Goal: Transaction & Acquisition: Purchase product/service

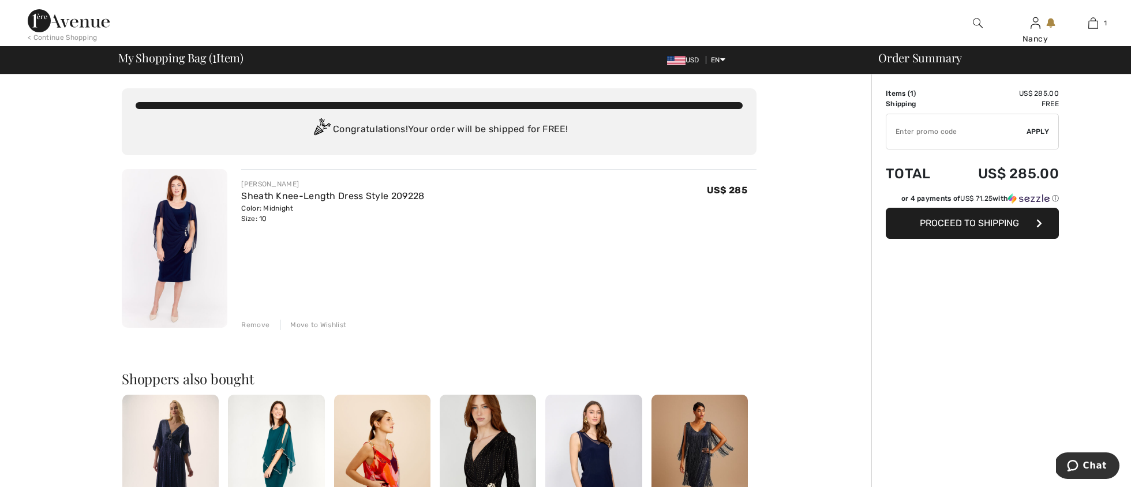
click at [180, 211] on img at bounding box center [175, 248] width 106 height 159
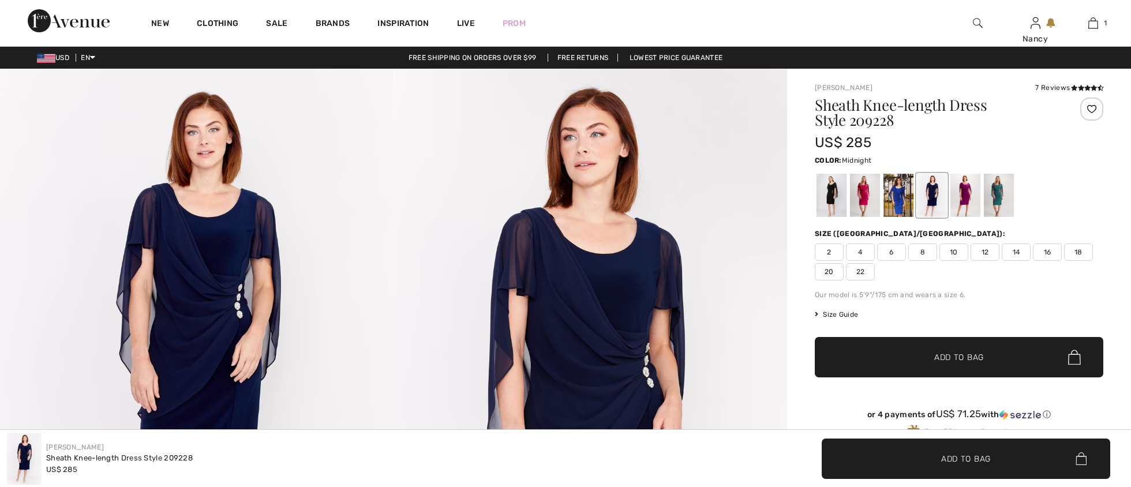
checkbox input "true"
click at [1074, 86] on icon at bounding box center [1074, 88] width 6 height 6
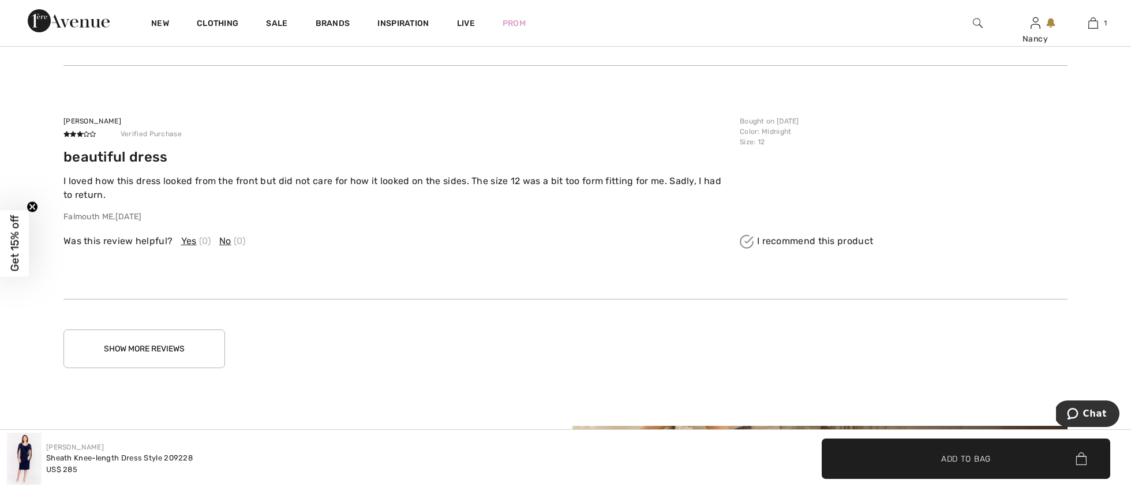
scroll to position [2282, 0]
click at [128, 340] on button "Show More Reviews" at bounding box center [144, 349] width 162 height 39
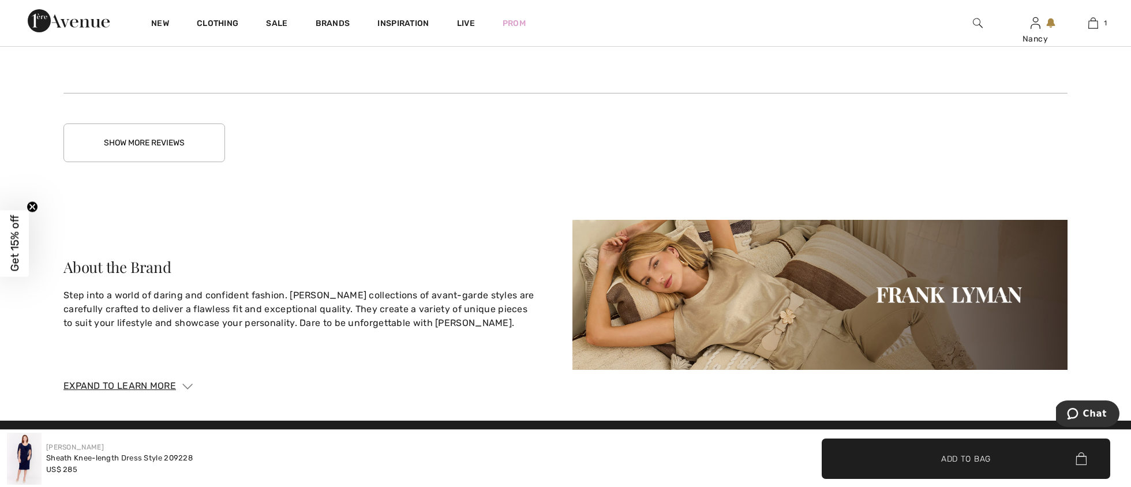
scroll to position [3232, 0]
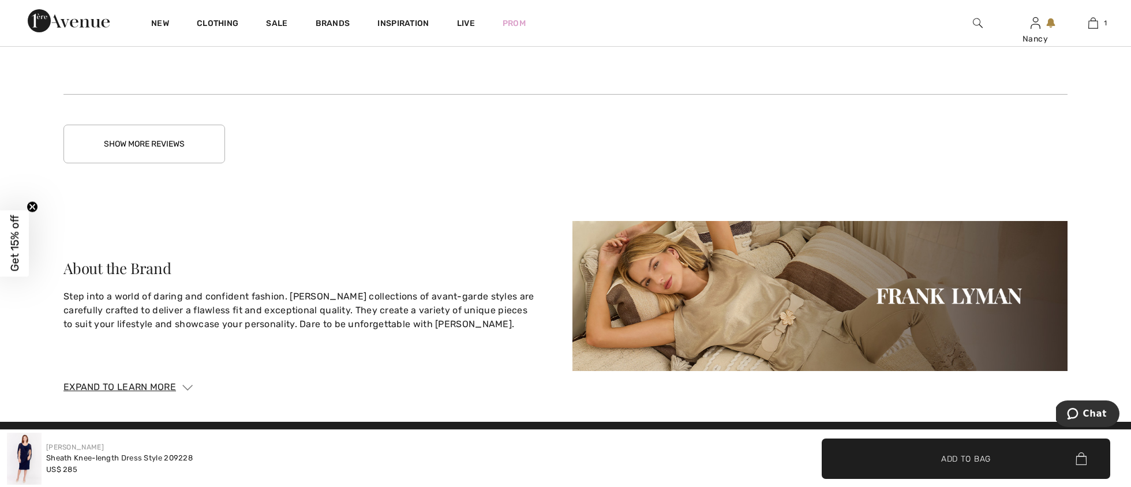
click at [139, 140] on button "Show More Reviews" at bounding box center [144, 144] width 162 height 39
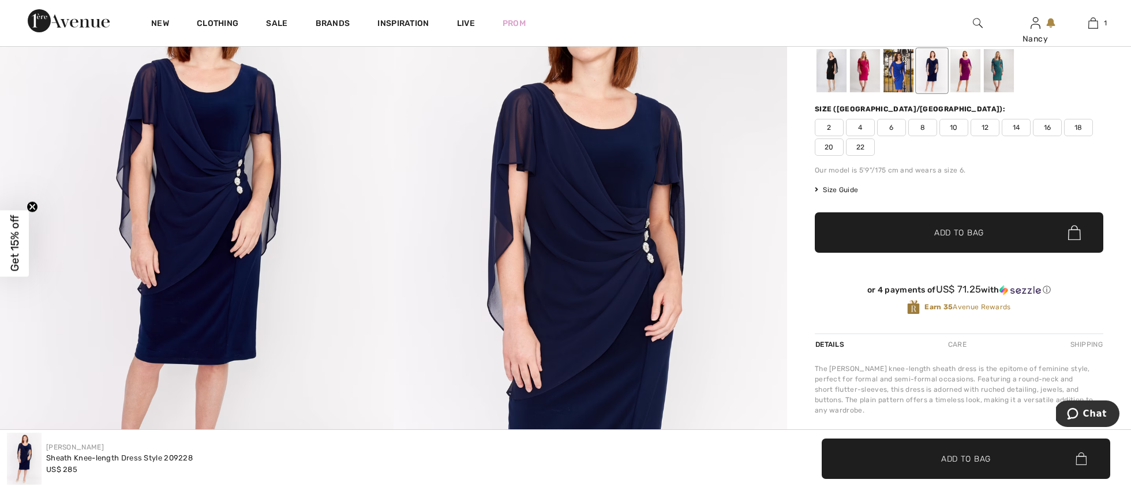
scroll to position [128, 0]
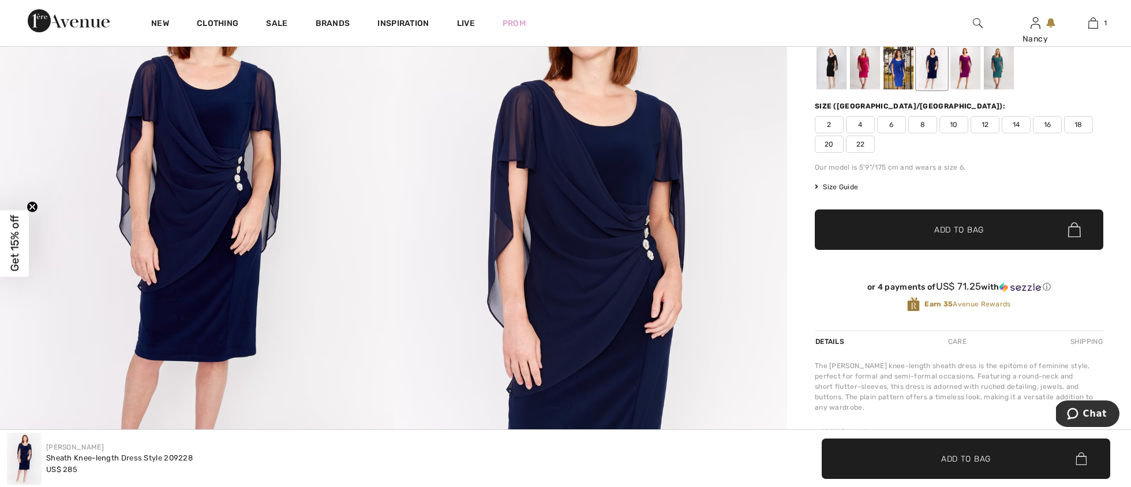
click at [865, 64] on div at bounding box center [865, 67] width 30 height 43
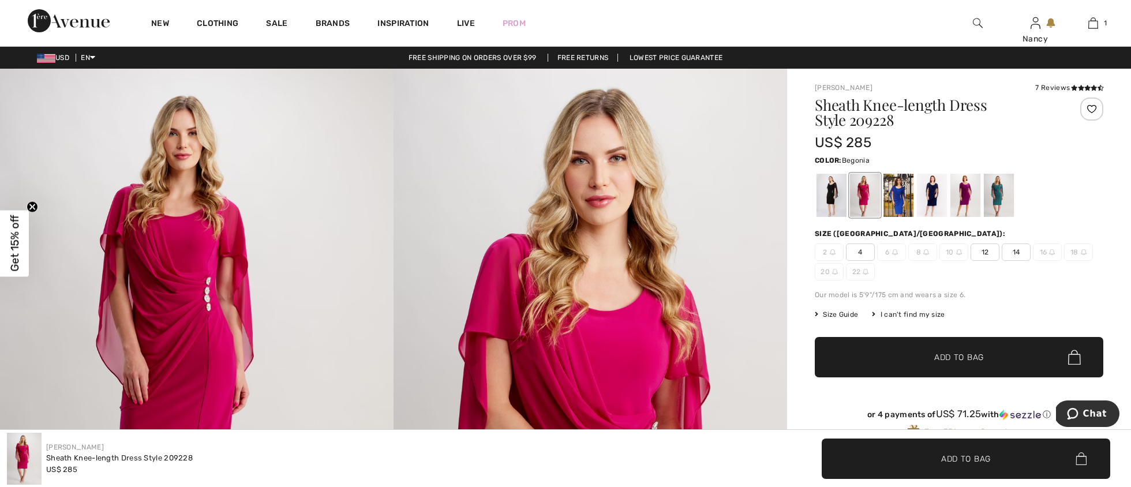
scroll to position [0, 0]
click at [903, 200] on div at bounding box center [899, 195] width 30 height 43
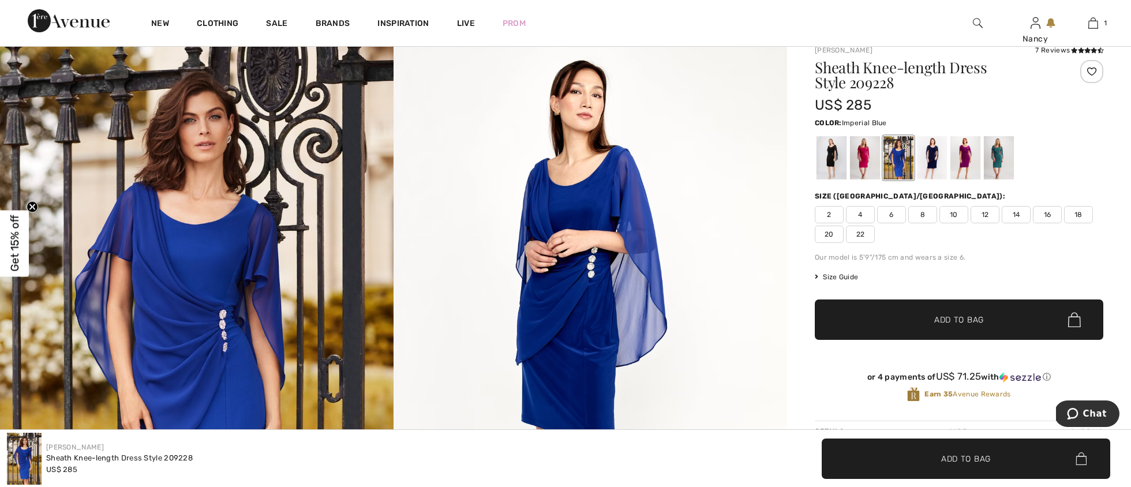
scroll to position [37, 0]
click at [925, 155] on div at bounding box center [932, 158] width 30 height 43
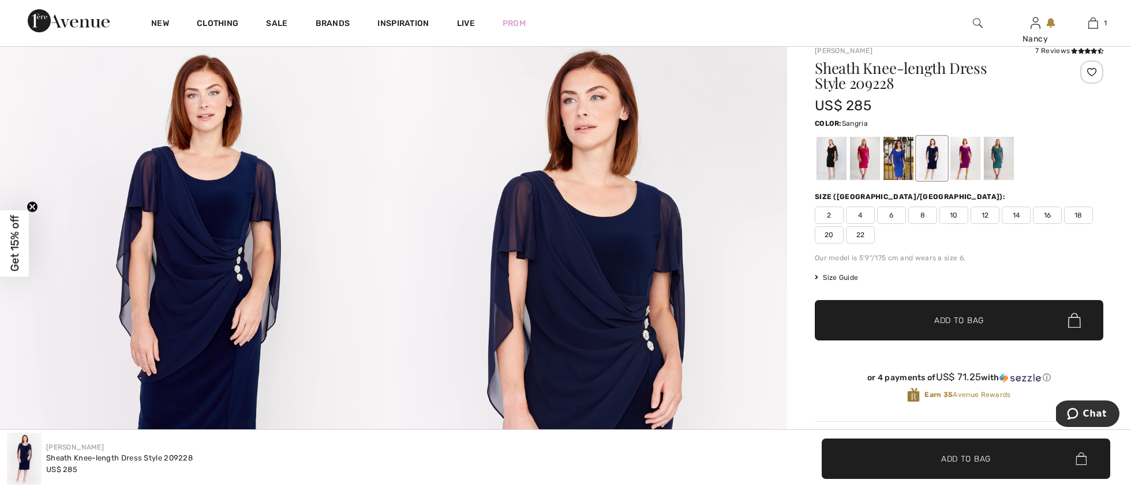
click at [963, 155] on div at bounding box center [966, 158] width 30 height 43
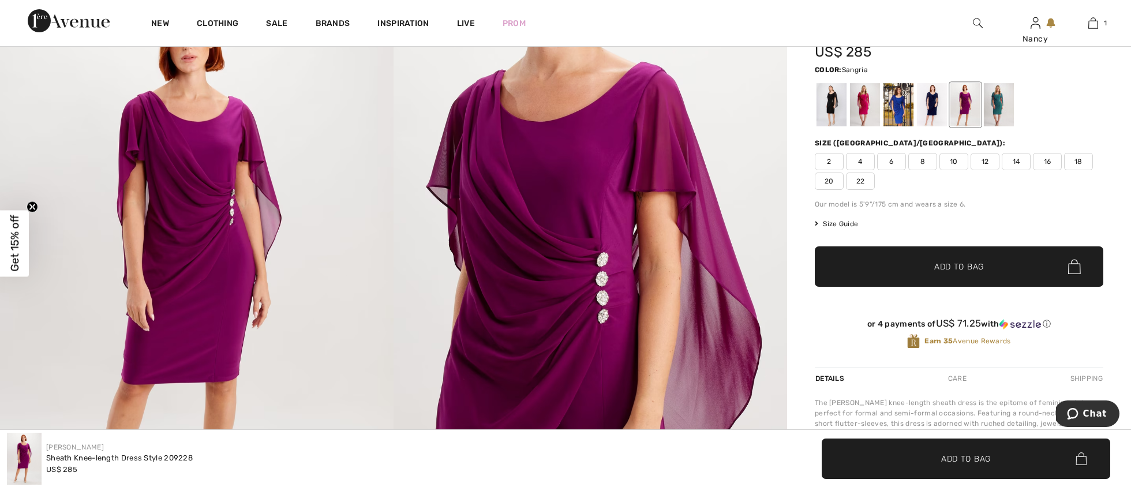
scroll to position [89, 0]
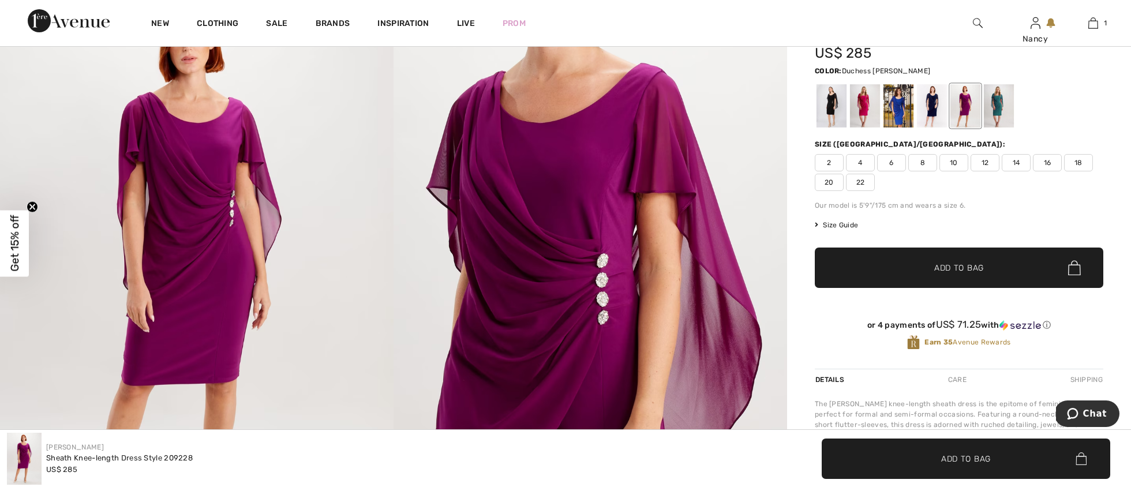
click at [1000, 102] on div at bounding box center [999, 105] width 30 height 43
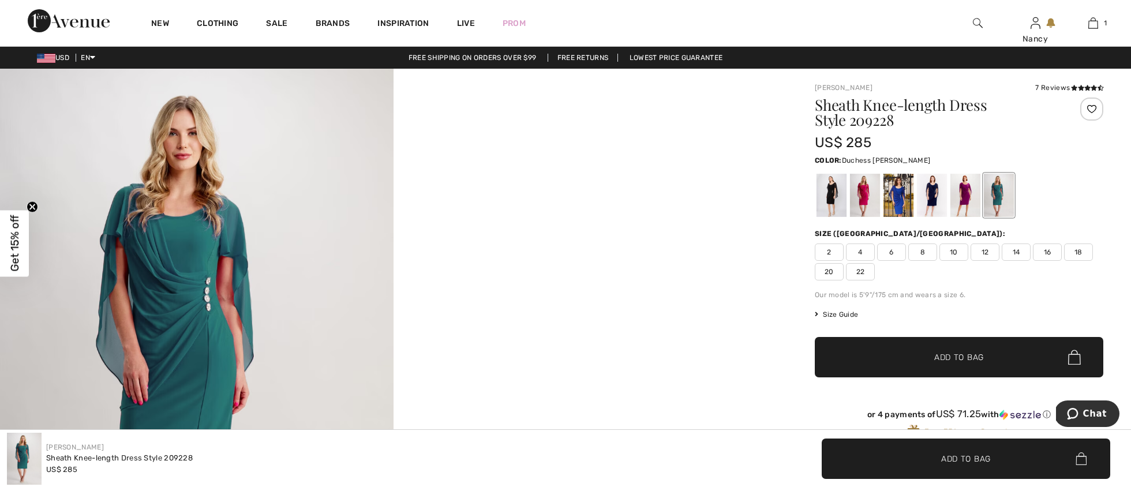
scroll to position [0, 0]
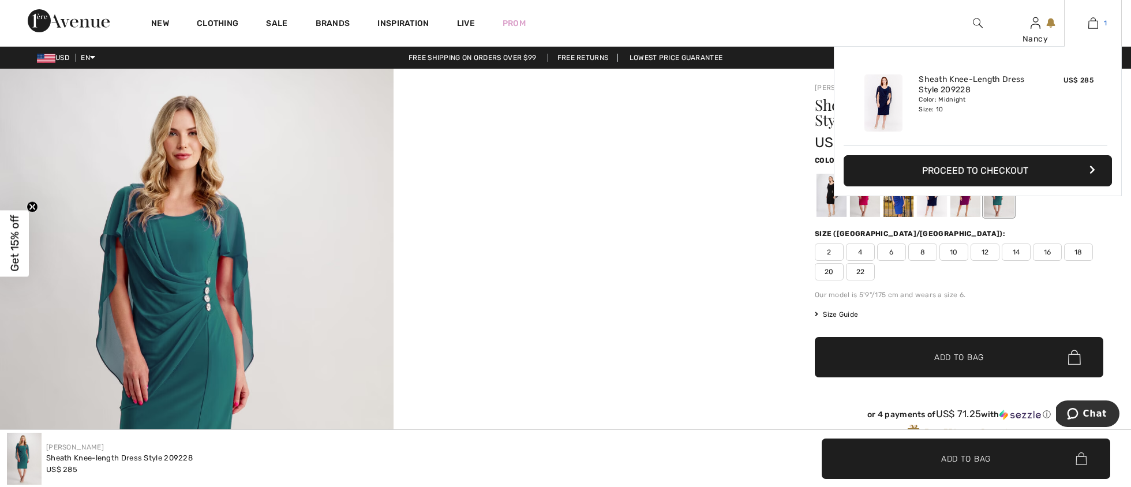
click at [1092, 23] on img at bounding box center [1094, 23] width 10 height 14
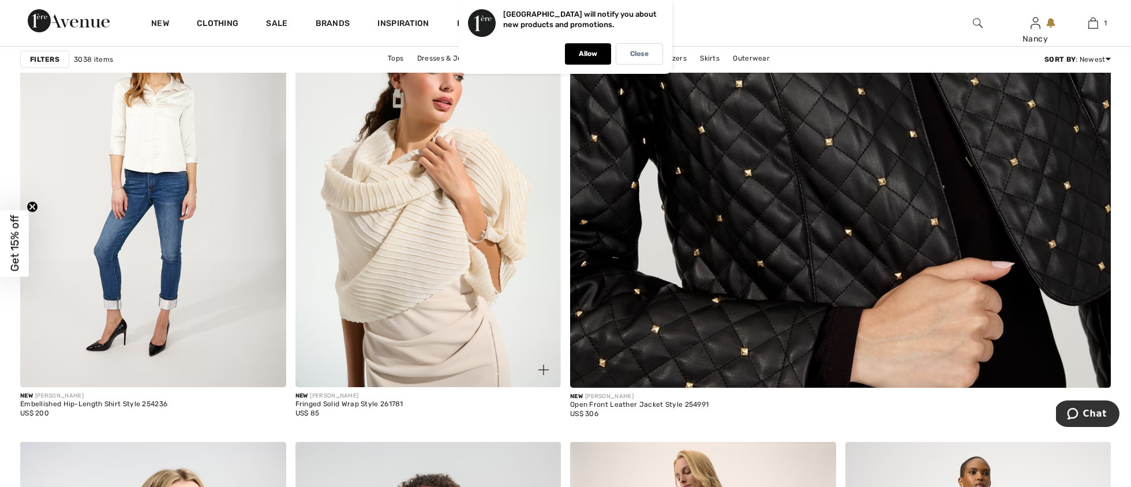
scroll to position [614, 0]
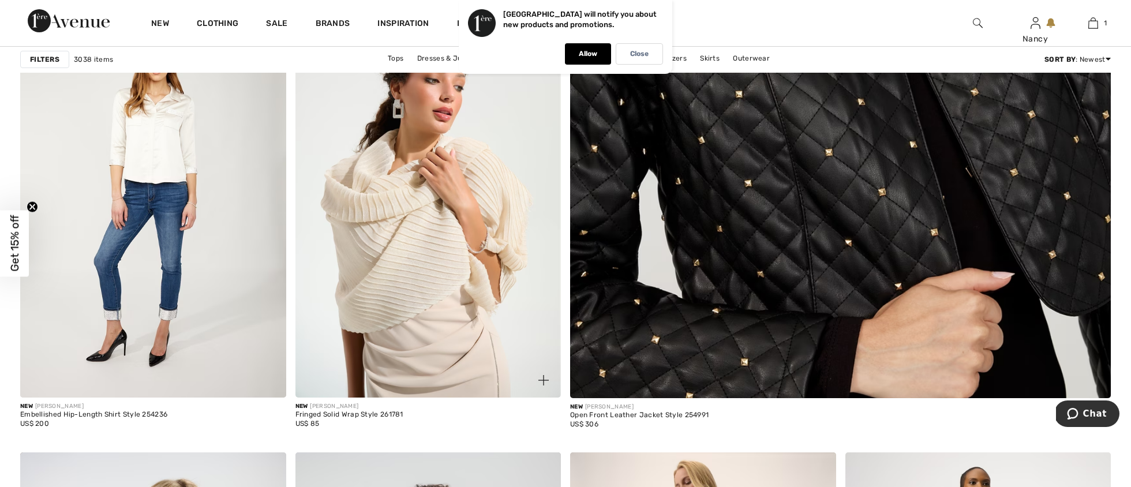
click at [432, 239] on img at bounding box center [429, 198] width 266 height 399
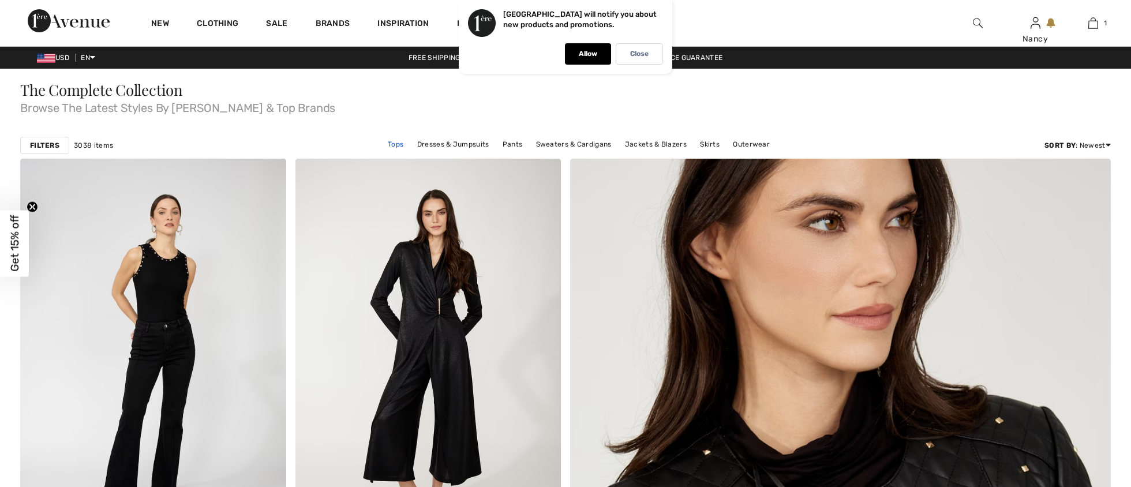
click at [400, 144] on link "Tops" at bounding box center [395, 144] width 27 height 15
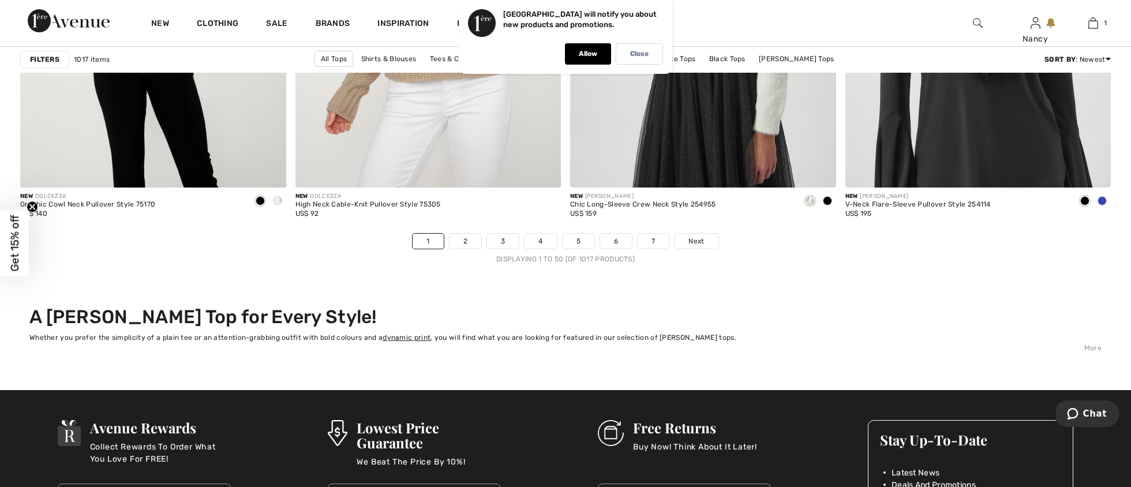
scroll to position [6795, 0]
click at [695, 237] on span "Next" at bounding box center [697, 240] width 16 height 10
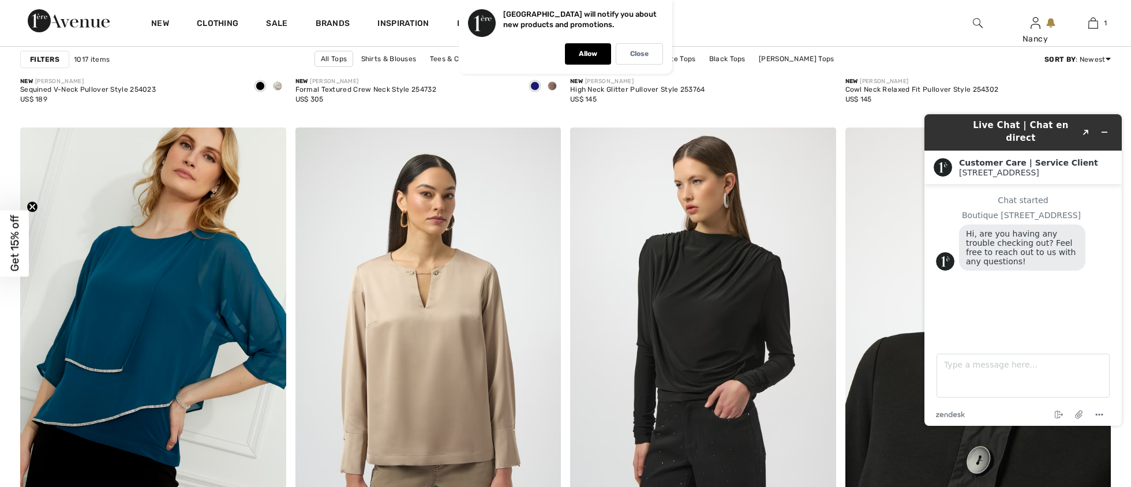
scroll to position [1411, 0]
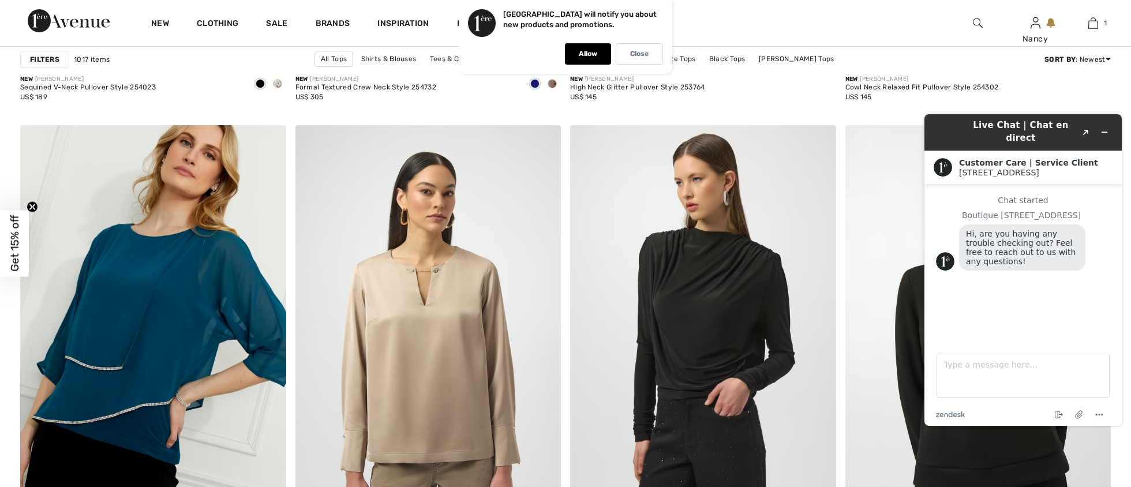
drag, startPoint x: 928, startPoint y: 115, endPoint x: 1037, endPoint y: 117, distance: 108.5
click at [1035, 117] on header "Live Chat | Chat en direct Created with Sketch." at bounding box center [1023, 132] width 197 height 36
click at [1119, 111] on div "Live Chat | Chat en direct Created with Sketch. Customer Care | Service Client …" at bounding box center [1023, 270] width 216 height 330
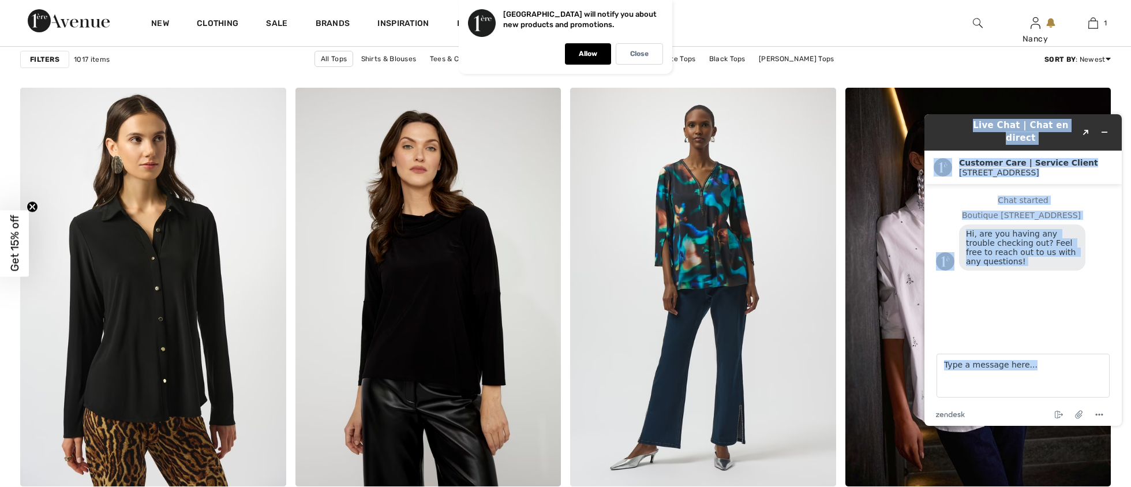
scroll to position [2588, 0]
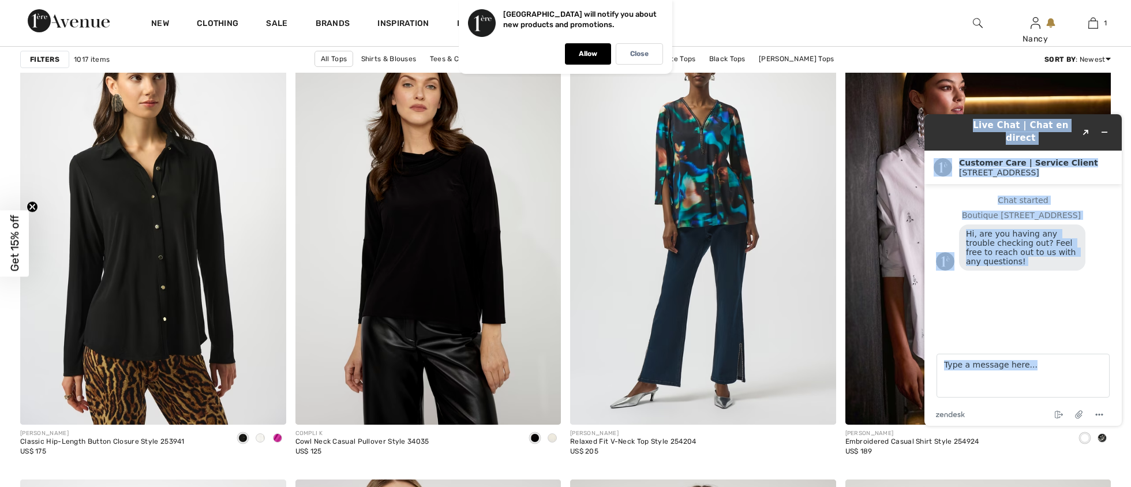
drag, startPoint x: 925, startPoint y: 115, endPoint x: 1065, endPoint y: 422, distance: 338.1
click at [1065, 422] on div "Live Chat | Chat en direct Created with Sketch. Customer Care | Service Client …" at bounding box center [1023, 270] width 197 height 312
click at [1086, 130] on icon "Popout" at bounding box center [1086, 133] width 6 height 6
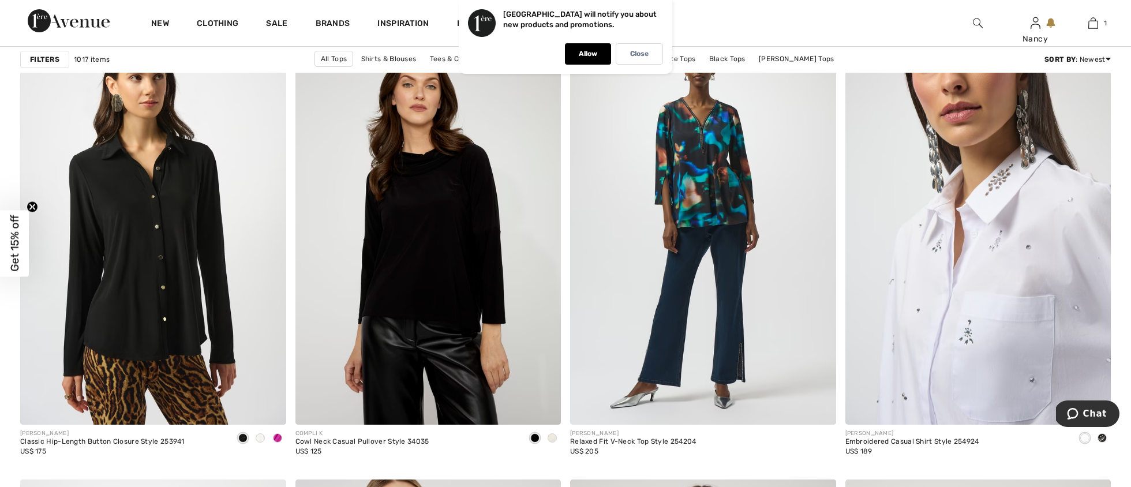
click at [1069, 128] on img at bounding box center [979, 225] width 266 height 399
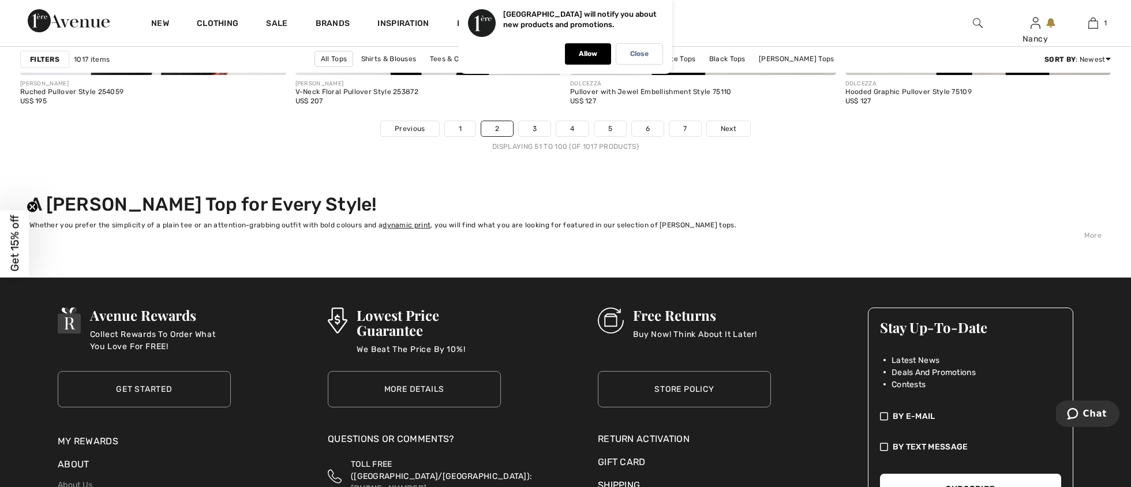
scroll to position [6906, 0]
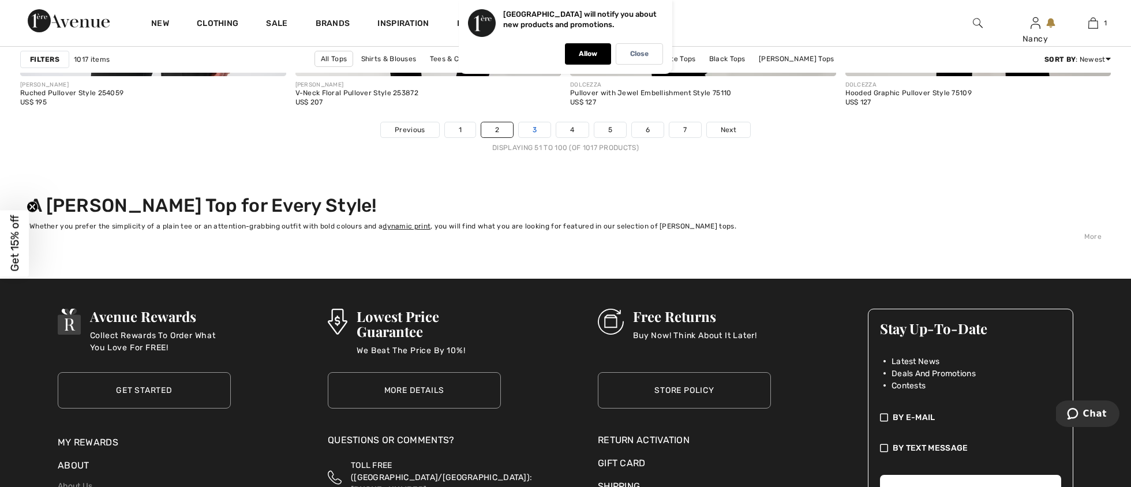
click at [534, 128] on link "3" at bounding box center [535, 129] width 32 height 15
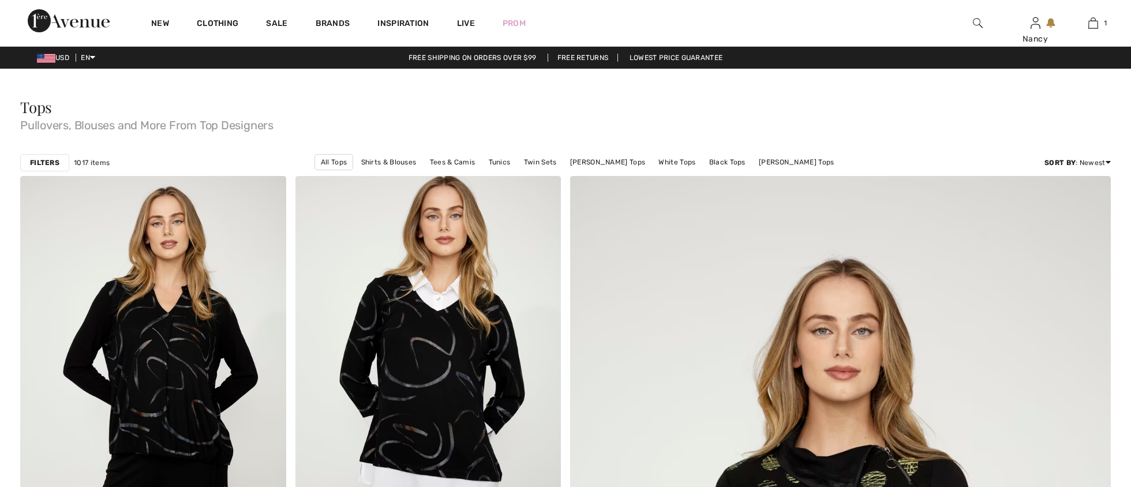
checkbox input "true"
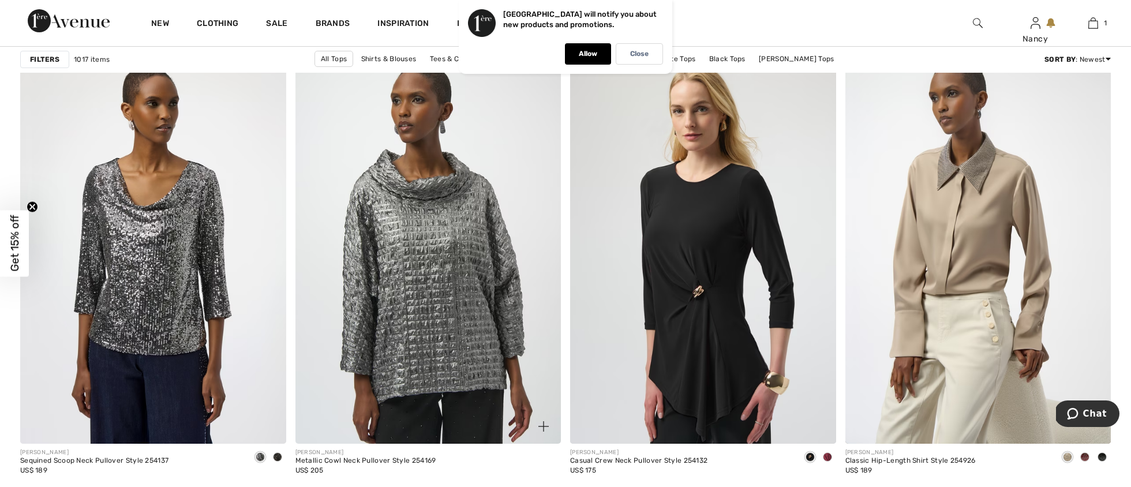
scroll to position [6028, 0]
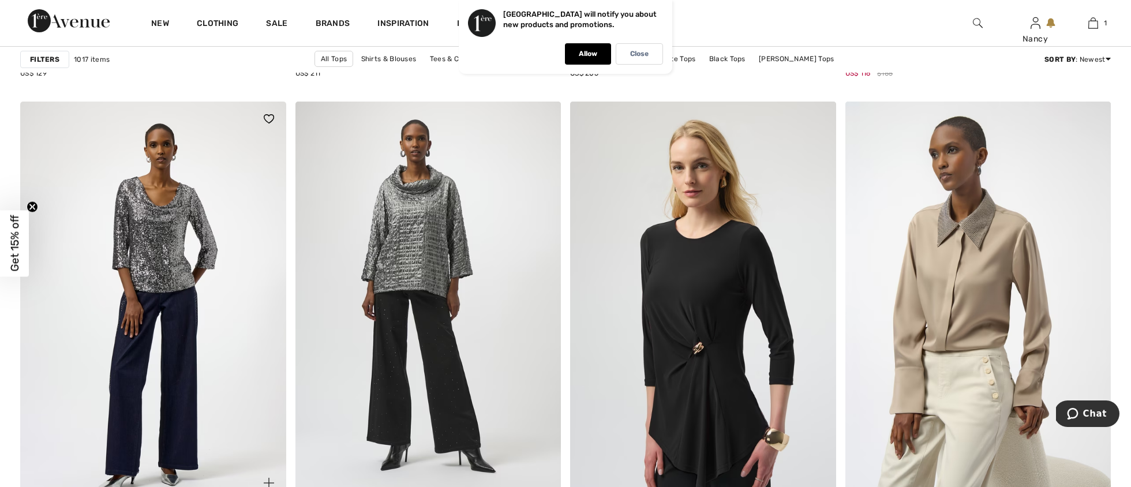
click at [162, 229] on img at bounding box center [153, 301] width 266 height 399
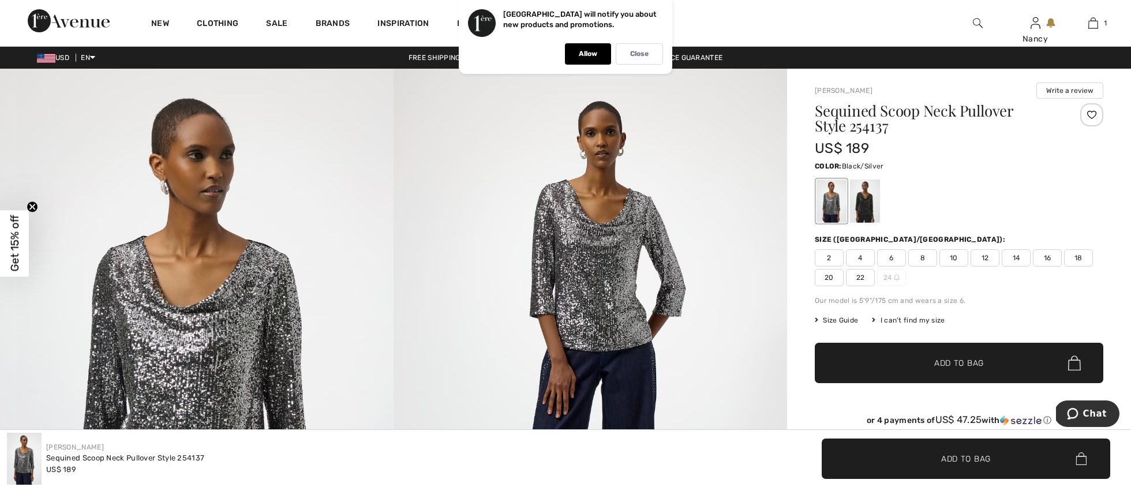
click at [957, 258] on span "10" at bounding box center [954, 257] width 29 height 17
click at [975, 359] on span "Add to Bag" at bounding box center [959, 363] width 50 height 12
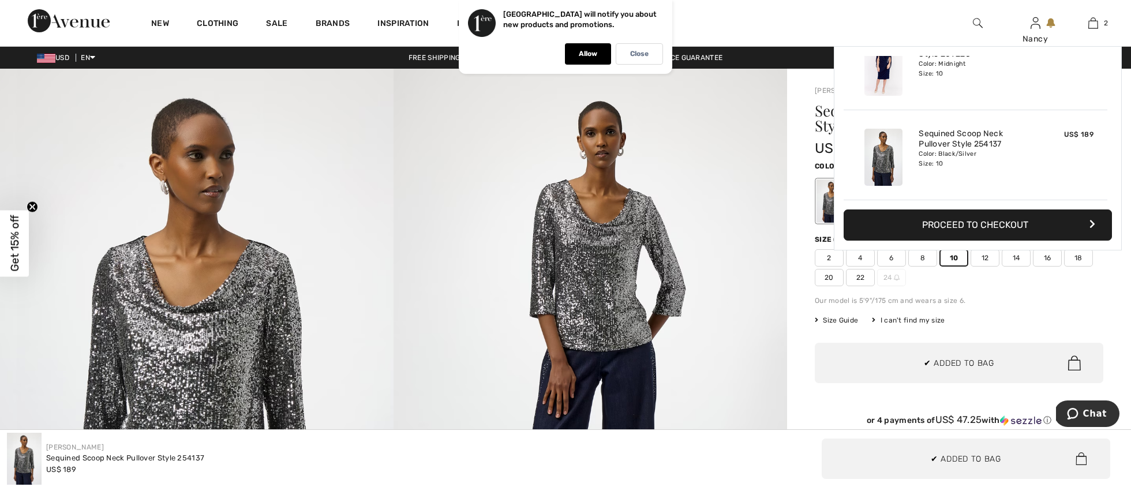
click at [988, 257] on span "12" at bounding box center [985, 257] width 29 height 17
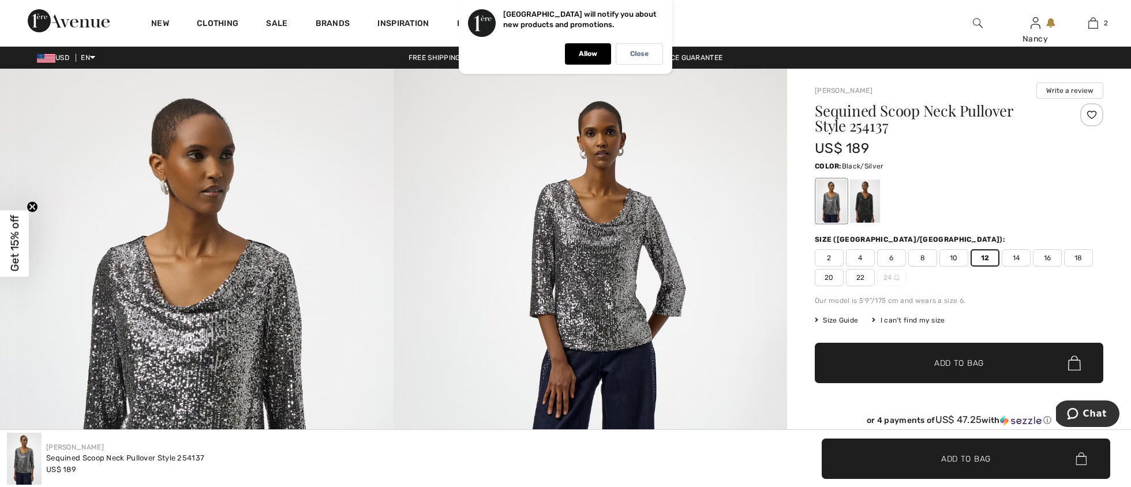
click at [967, 360] on span "Add to Bag" at bounding box center [959, 363] width 50 height 12
click at [868, 203] on div at bounding box center [865, 200] width 30 height 43
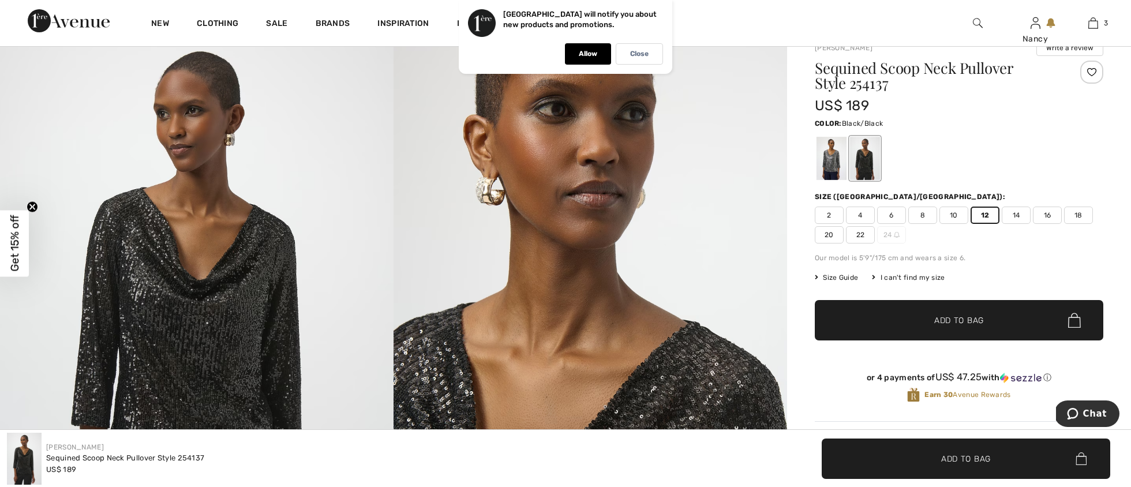
scroll to position [38, 0]
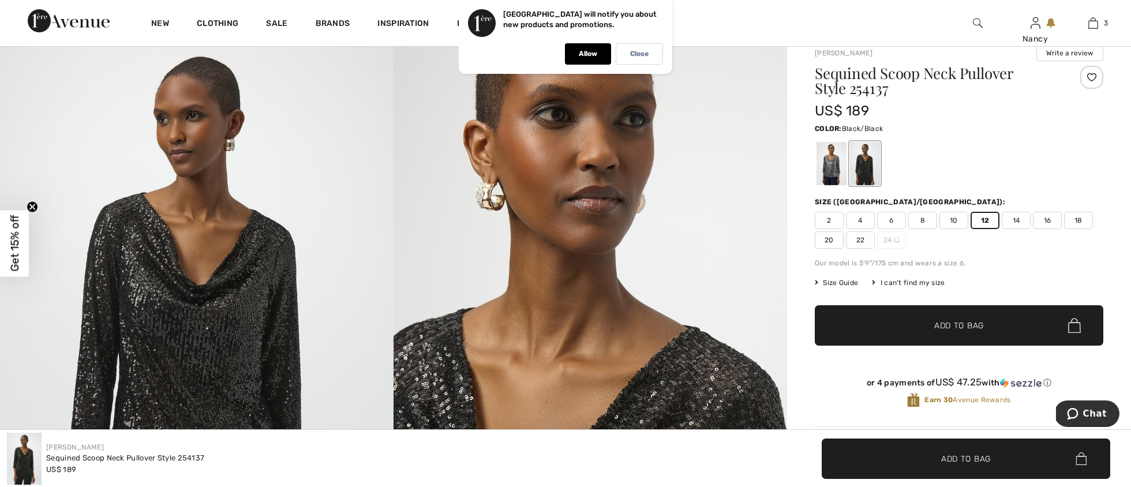
drag, startPoint x: 955, startPoint y: 220, endPoint x: 954, endPoint y: 240, distance: 20.2
click at [955, 220] on span "10" at bounding box center [954, 220] width 29 height 17
click at [958, 321] on span "Add to Bag" at bounding box center [959, 326] width 50 height 12
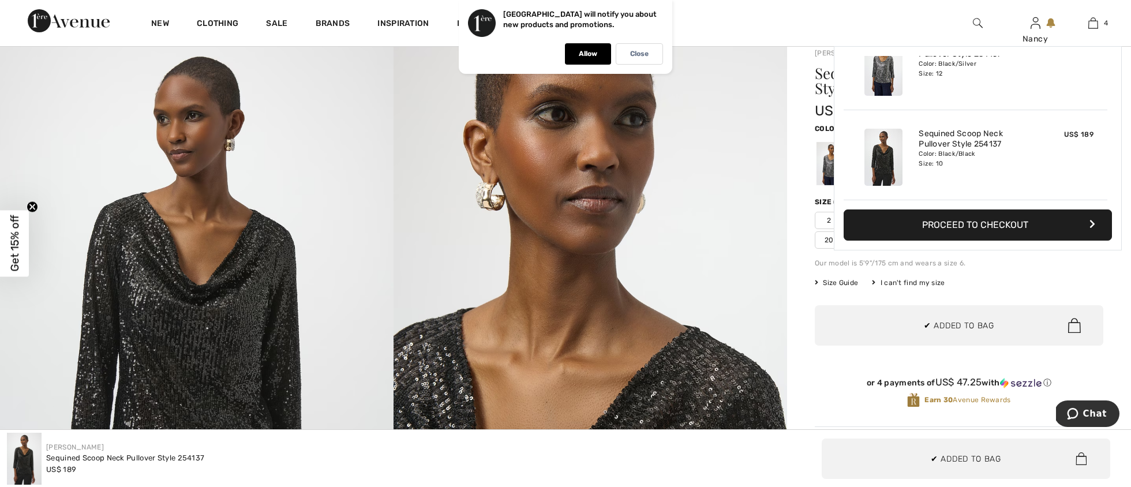
scroll to position [0, 0]
